Goal: Information Seeking & Learning: Learn about a topic

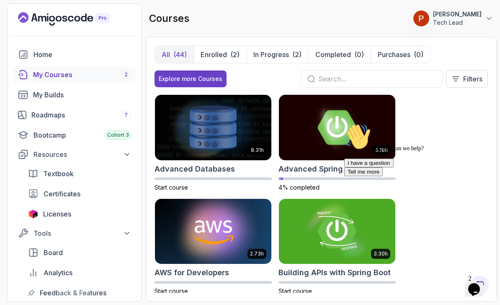
click at [374, 143] on div "Hi! How can we help? I have a question Tell me more" at bounding box center [420, 149] width 151 height 53
click at [378, 141] on div "Hi! How can we help? I have a question Tell me more" at bounding box center [420, 149] width 151 height 53
click at [371, 140] on div "Hi! How can we help? I have a question Tell me more" at bounding box center [420, 149] width 151 height 53
click at [345, 123] on icon "Chat attention grabber" at bounding box center [345, 123] width 0 height 0
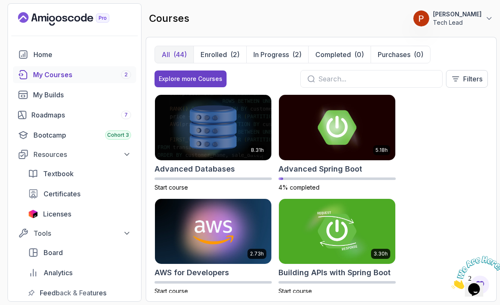
click at [369, 145] on img at bounding box center [337, 127] width 117 height 65
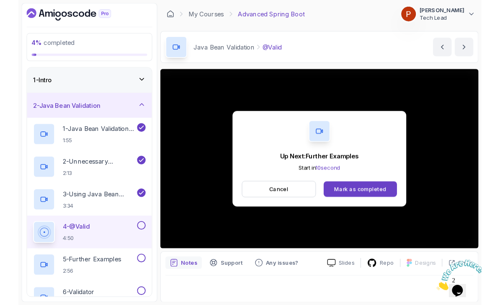
scroll to position [3, 0]
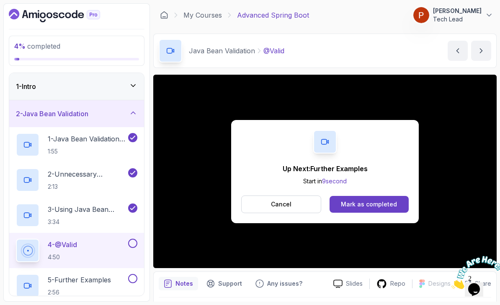
click at [384, 203] on div "Mark as completed" at bounding box center [369, 204] width 56 height 8
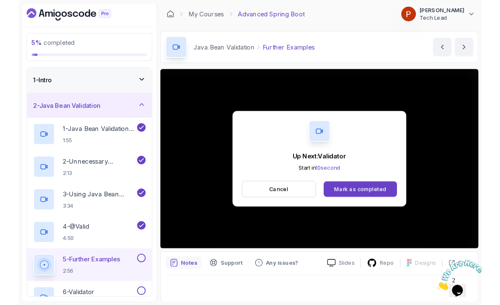
scroll to position [3, 0]
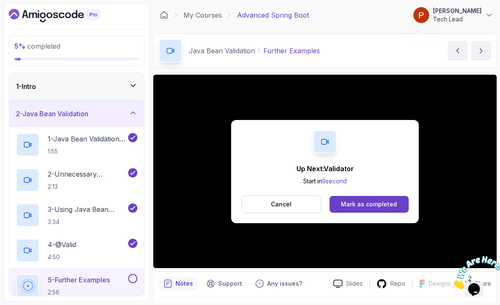
click at [380, 204] on div "Mark as completed" at bounding box center [369, 204] width 56 height 8
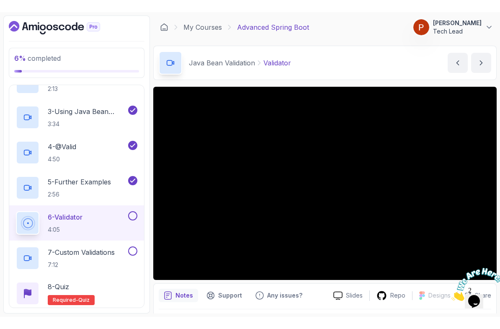
scroll to position [110, 0]
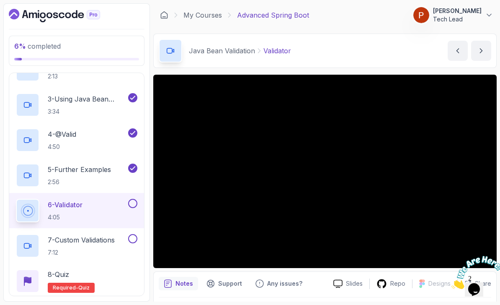
click at [123, 209] on div "6 - Validator 4:05" at bounding box center [71, 210] width 111 height 23
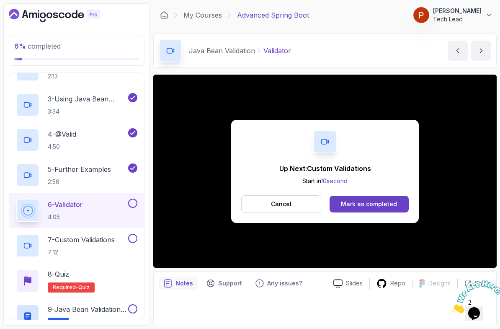
scroll to position [3, 0]
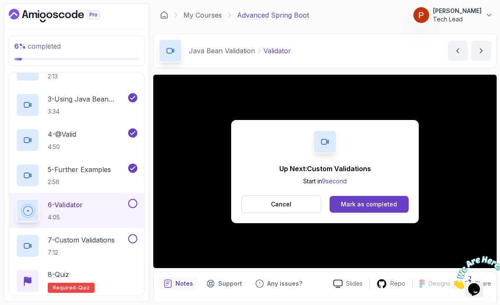
click at [387, 202] on div "Mark as completed" at bounding box center [369, 204] width 56 height 8
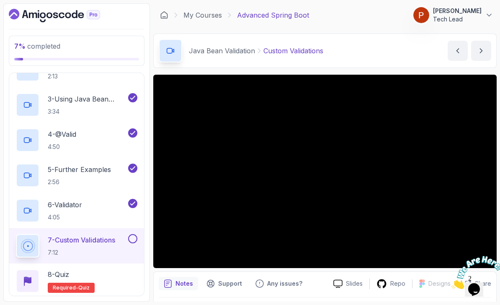
click at [121, 246] on div "7 - Custom Validations 7:12" at bounding box center [71, 245] width 111 height 23
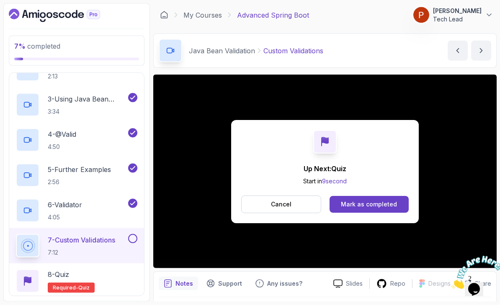
scroll to position [27, 0]
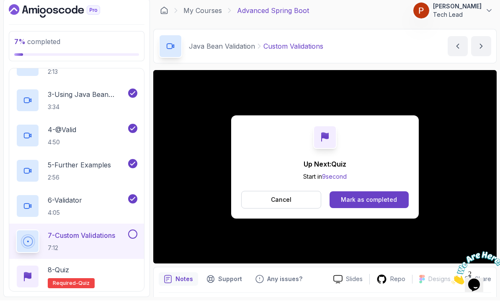
click at [380, 200] on div "Mark as completed" at bounding box center [369, 204] width 56 height 8
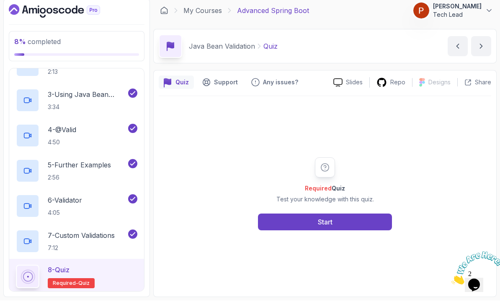
click at [352, 218] on button "Start" at bounding box center [325, 226] width 134 height 17
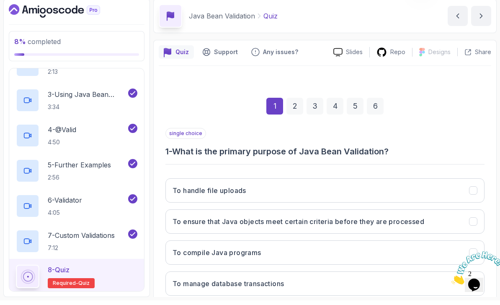
scroll to position [32, 0]
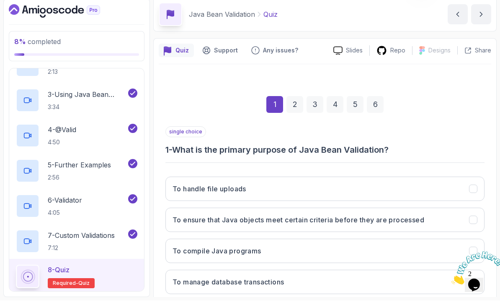
click at [418, 219] on h3 "To ensure that Java objects meet certain criteria before they are processed" at bounding box center [299, 224] width 252 height 10
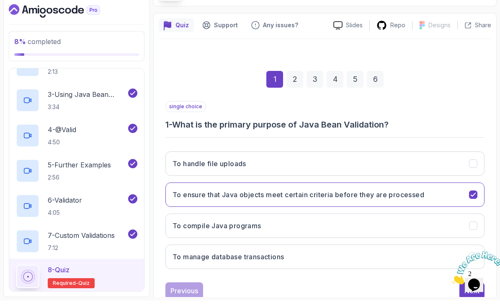
scroll to position [56, 0]
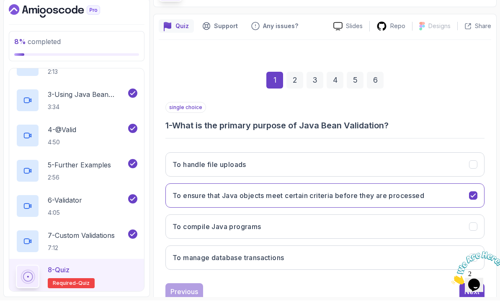
click at [452, 278] on icon "Close" at bounding box center [452, 281] width 0 height 7
click at [469, 288] on button "Next" at bounding box center [472, 296] width 25 height 17
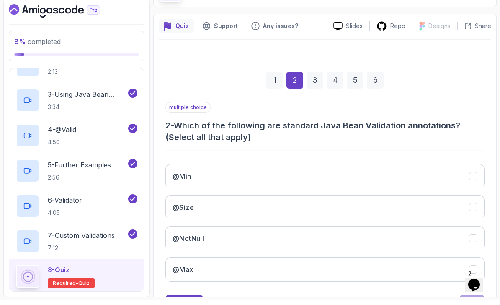
click at [385, 169] on button "@Min" at bounding box center [325, 181] width 319 height 24
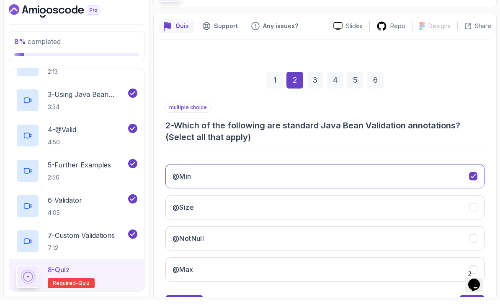
click at [399, 200] on button "@Size" at bounding box center [325, 212] width 319 height 24
click at [394, 231] on button "@NotNull" at bounding box center [325, 243] width 319 height 24
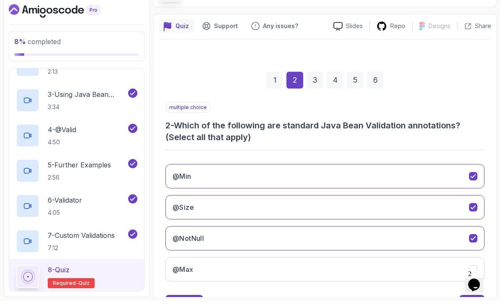
click at [398, 262] on button "@Max" at bounding box center [325, 274] width 319 height 24
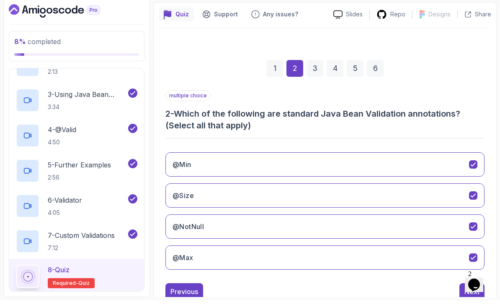
click at [468, 288] on button "Next" at bounding box center [472, 296] width 25 height 17
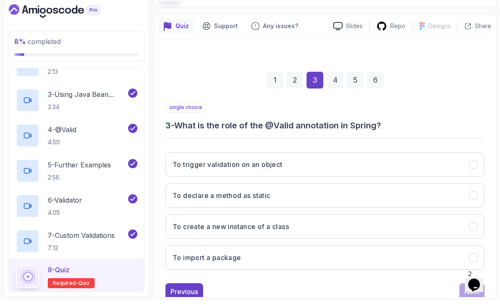
click at [437, 157] on button "To trigger validation on an object" at bounding box center [325, 169] width 319 height 24
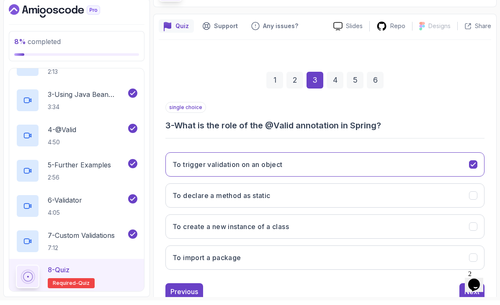
click at [469, 291] on div "Next" at bounding box center [472, 296] width 15 height 10
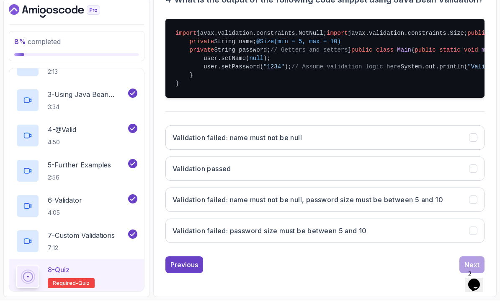
scroll to position [293, 0]
click at [426, 202] on h3 "Validation failed: name must not be null, password size must be between 5 and 10" at bounding box center [308, 204] width 271 height 10
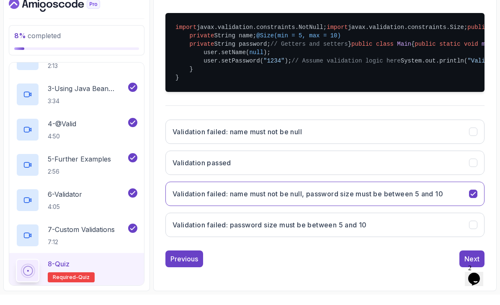
scroll to position [27, 0]
click at [463, 261] on button "Next" at bounding box center [472, 269] width 25 height 17
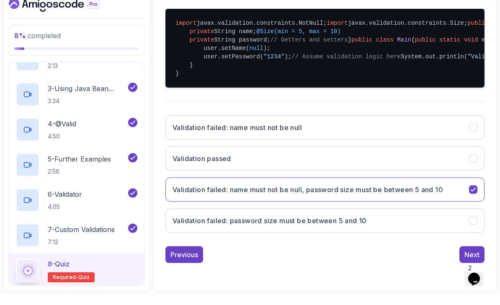
scroll to position [56, 0]
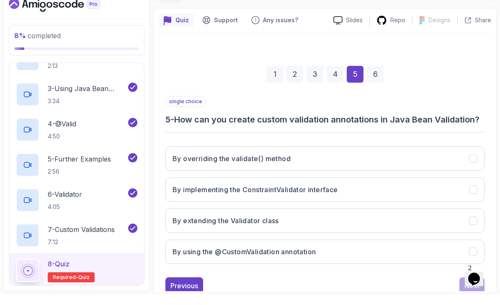
click at [443, 188] on button "By implementing the ConstraintValidator interface" at bounding box center [325, 200] width 319 height 24
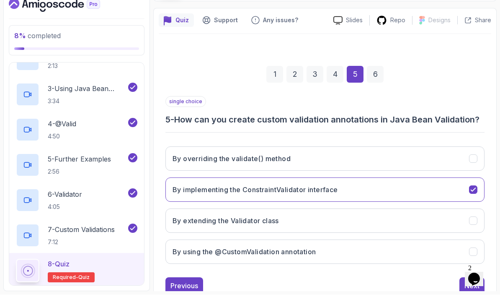
click at [467, 291] on div "Next" at bounding box center [472, 296] width 15 height 10
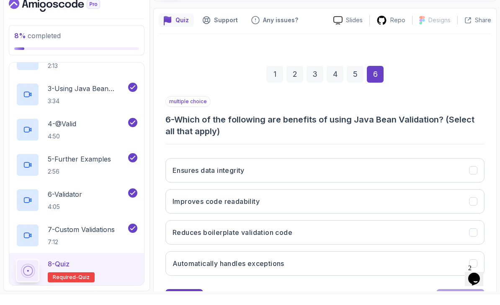
click at [442, 169] on button "Ensures data integrity" at bounding box center [325, 181] width 319 height 24
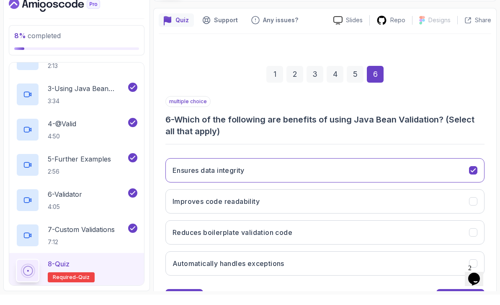
click at [438, 200] on button "Improves code readability" at bounding box center [325, 212] width 319 height 24
click at [444, 231] on button "Reduces boilerplate validation code" at bounding box center [325, 243] width 319 height 24
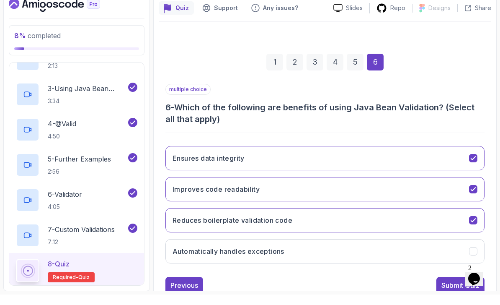
scroll to position [68, 0]
click at [440, 250] on button "Automatically handles exceptions" at bounding box center [325, 262] width 319 height 24
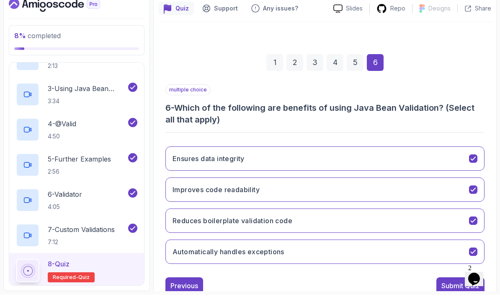
click at [451, 291] on div "Submit Quiz" at bounding box center [461, 296] width 38 height 10
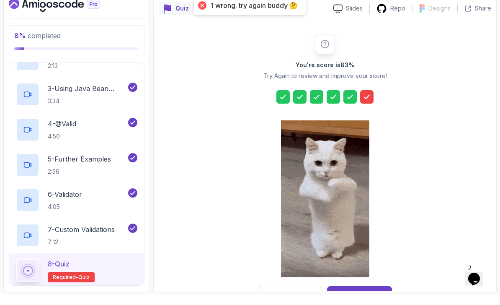
click at [372, 101] on div at bounding box center [366, 107] width 13 height 13
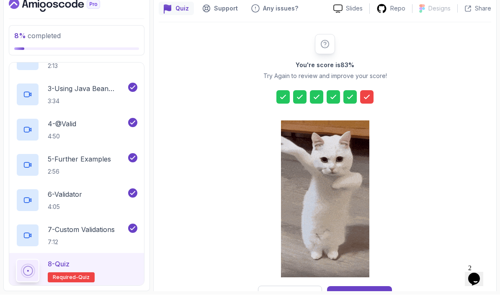
click at [303, 301] on div "Try Again" at bounding box center [291, 305] width 28 height 8
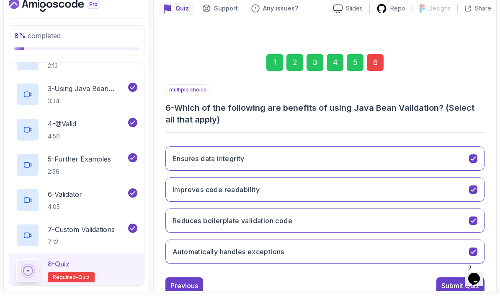
click at [417, 250] on button "Automatically handles exceptions" at bounding box center [325, 262] width 319 height 24
click at [446, 291] on div "Submit Quiz" at bounding box center [461, 296] width 38 height 10
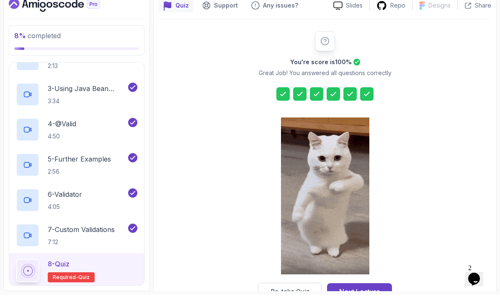
scroll to position [70, 0]
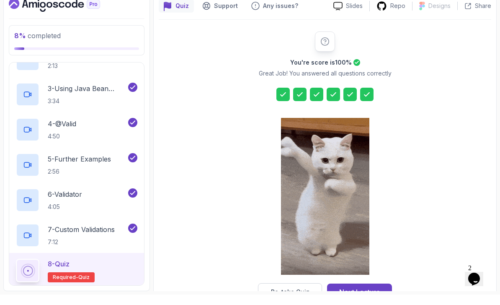
click at [376, 297] on div "Next Lecture" at bounding box center [360, 302] width 41 height 10
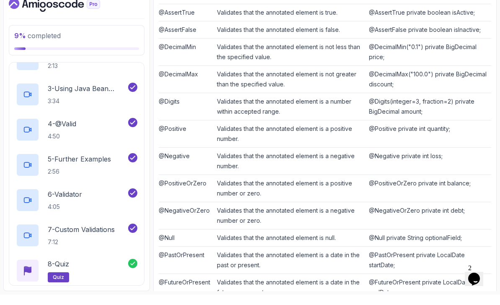
scroll to position [384, 0]
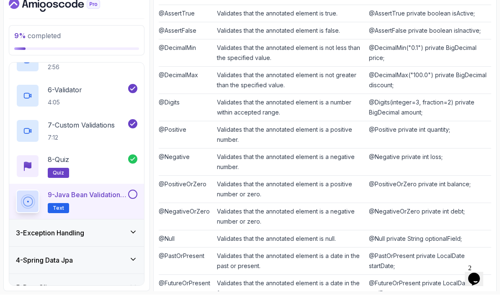
click at [297, 186] on td "Validates that the annotated element is a positive number or zero." at bounding box center [290, 199] width 152 height 27
click at [113, 238] on div "3 - Exception Handling" at bounding box center [77, 243] width 122 height 10
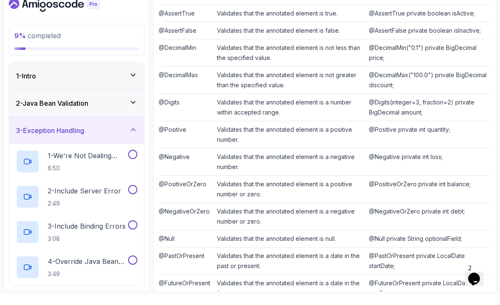
scroll to position [0, 0]
click at [111, 161] on h2 "1 - We're Not Dealing With Error Properply 6:50" at bounding box center [87, 172] width 79 height 22
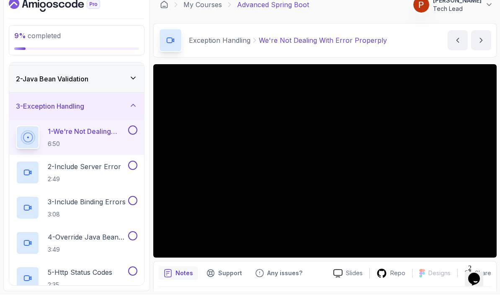
scroll to position [24, 0]
click at [500, 85] on section "9 % completed 1 - Intro 2 - Java Bean Validation 3 - Exception Handling 1 - We'…" at bounding box center [250, 152] width 500 height 305
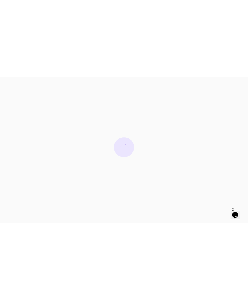
scroll to position [0, 0]
